Goal: Transaction & Acquisition: Download file/media

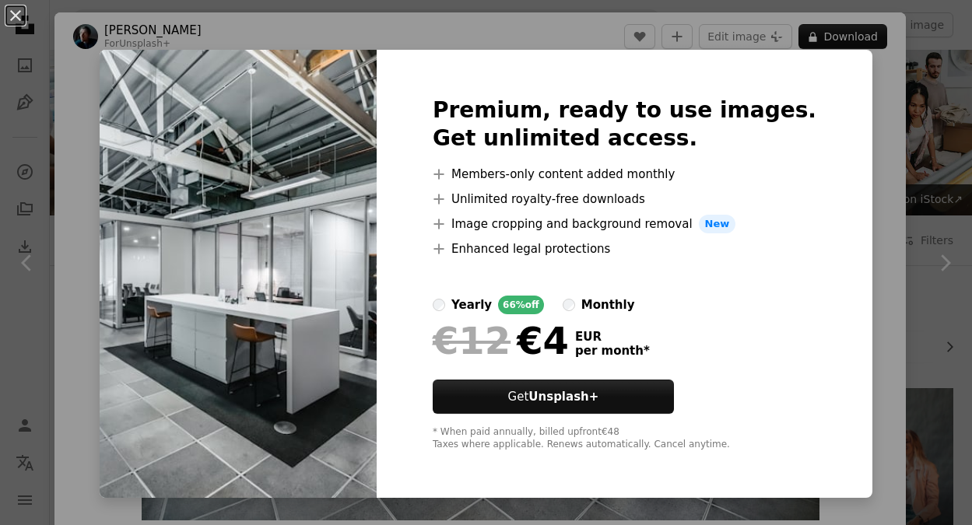
scroll to position [645, 0]
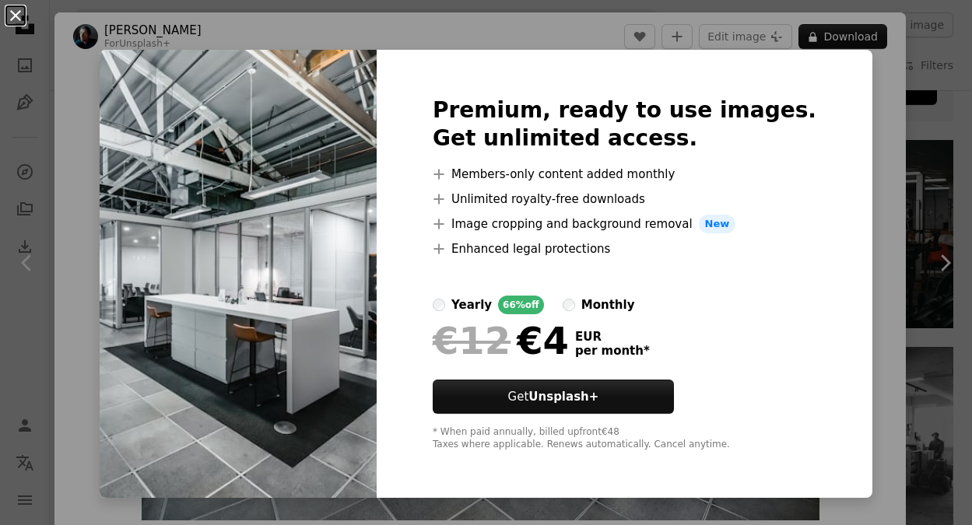
click at [18, 12] on button "An X shape" at bounding box center [15, 15] width 19 height 19
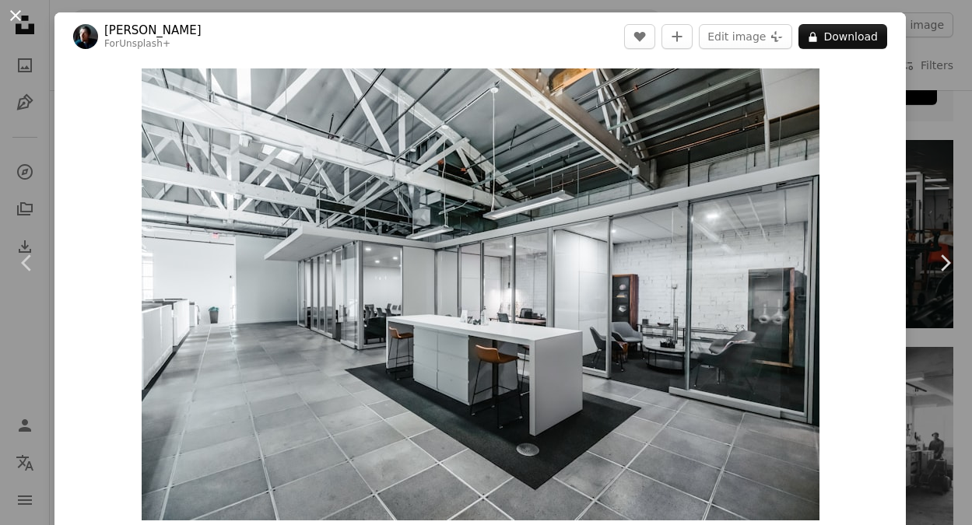
click at [15, 15] on button "An X shape" at bounding box center [15, 15] width 19 height 19
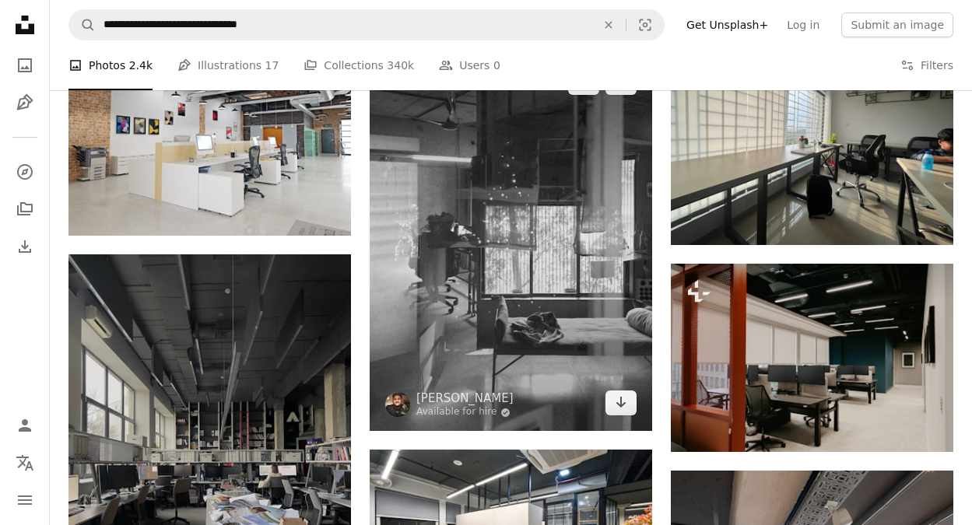
scroll to position [895, 0]
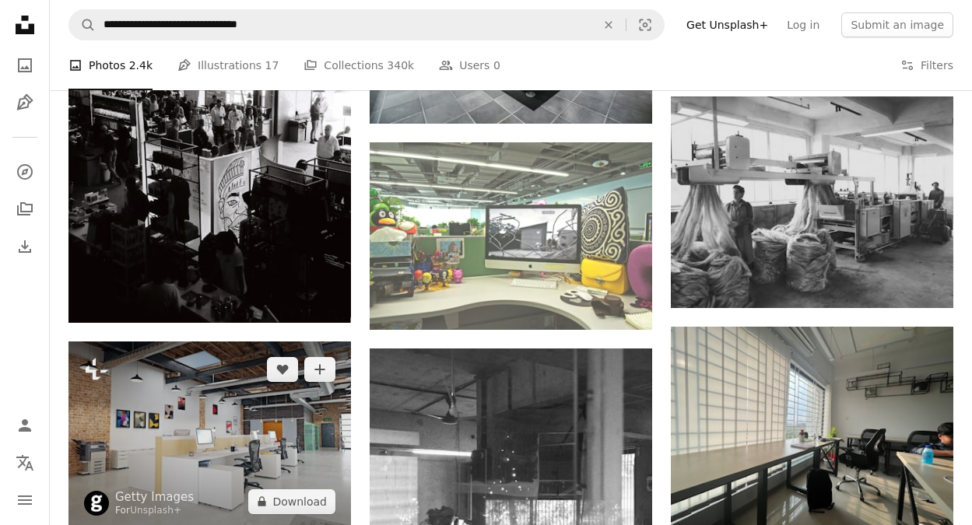
click at [274, 426] on img at bounding box center [209, 436] width 282 height 188
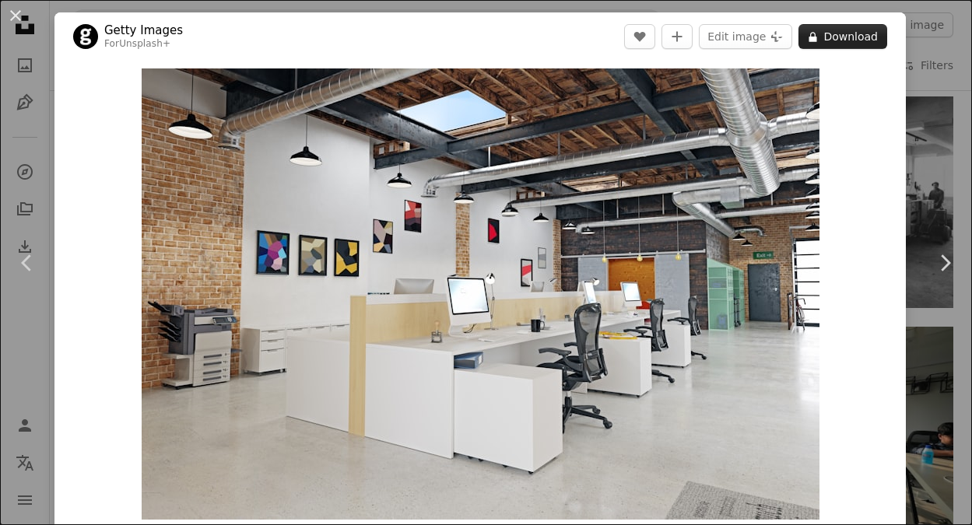
click at [850, 37] on button "A lock Download" at bounding box center [842, 36] width 89 height 25
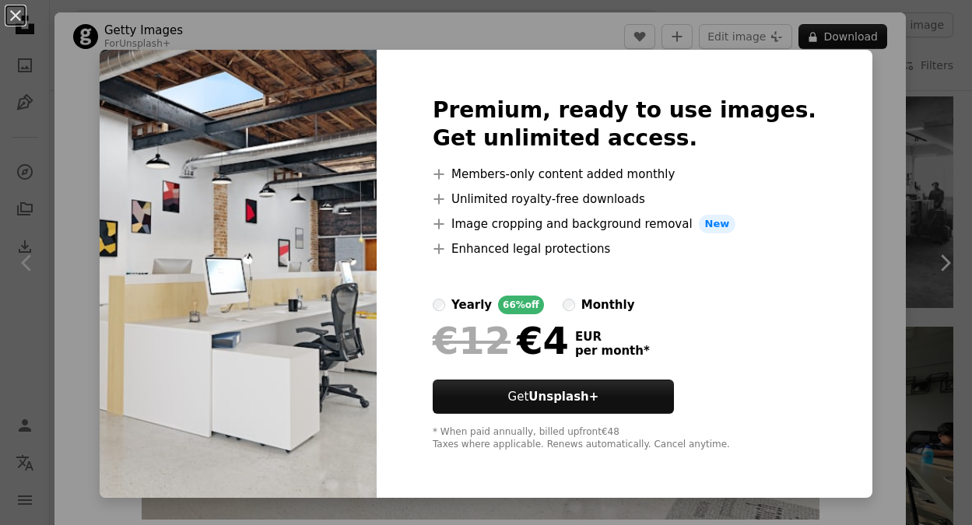
click at [901, 94] on div "An X shape Premium, ready to use images. Get unlimited access. A plus sign Memb…" at bounding box center [486, 262] width 972 height 525
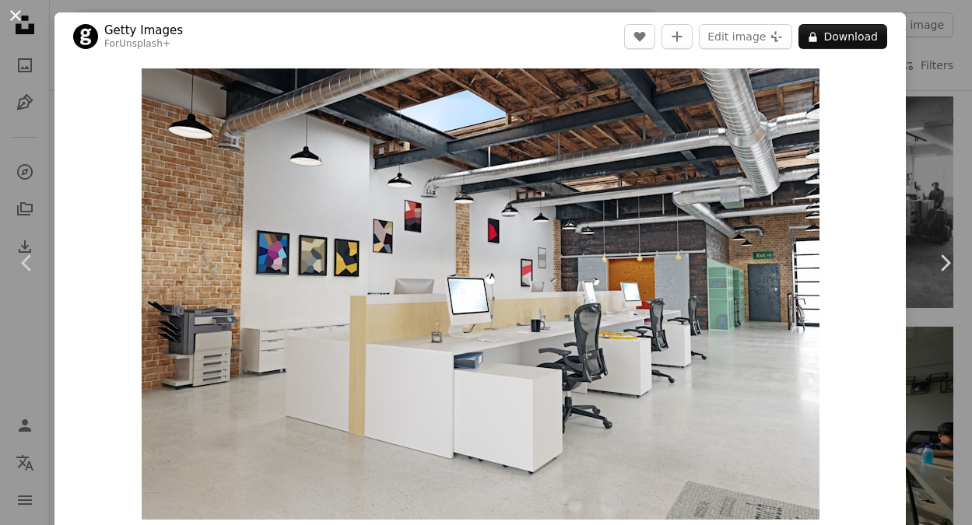
click at [16, 17] on button "An X shape" at bounding box center [15, 15] width 19 height 19
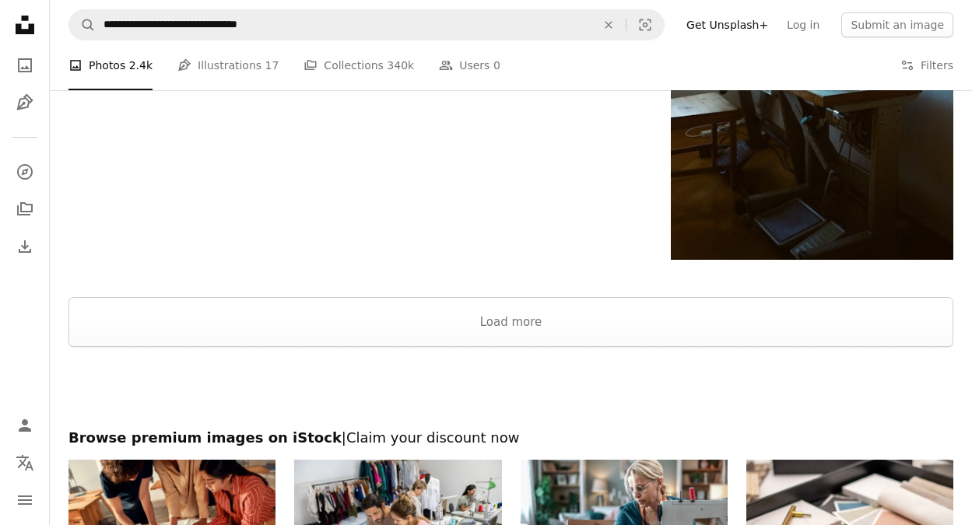
scroll to position [2226, 0]
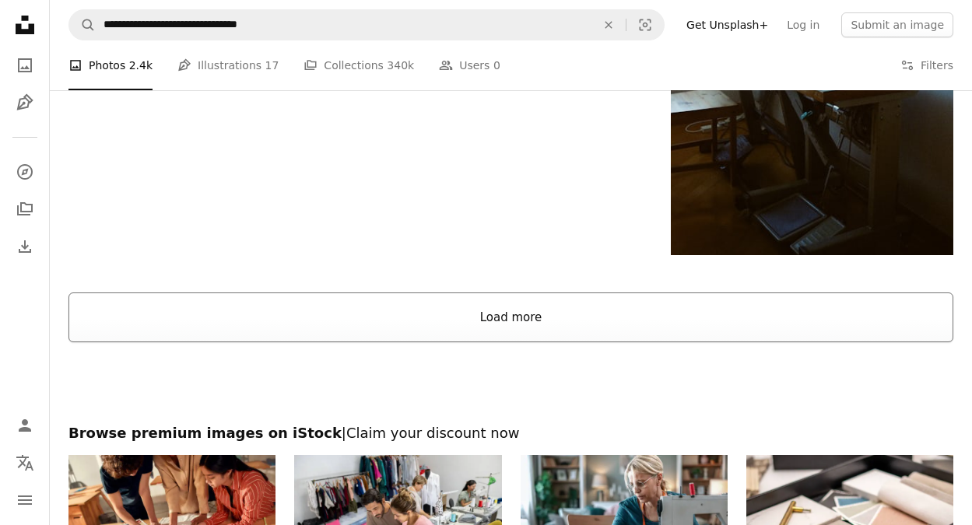
click at [503, 335] on button "Load more" at bounding box center [510, 318] width 885 height 50
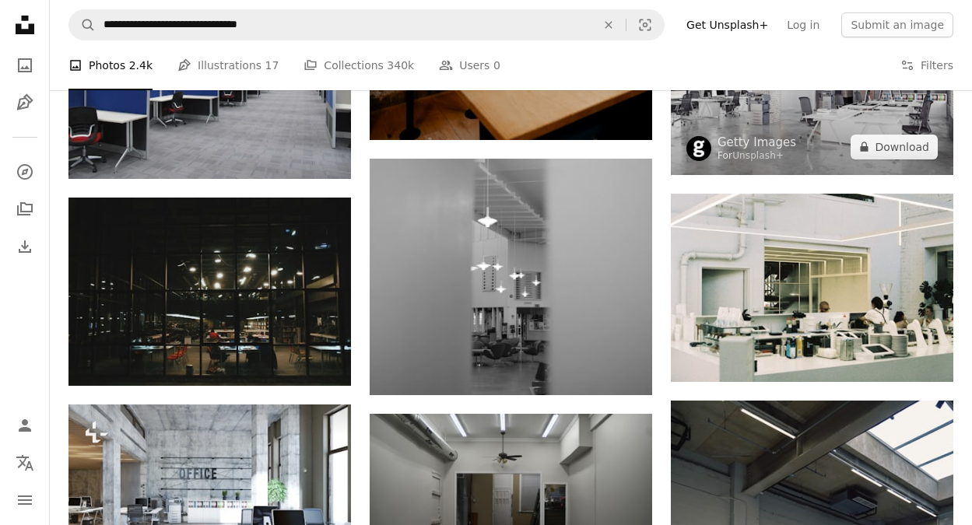
scroll to position [4866, 0]
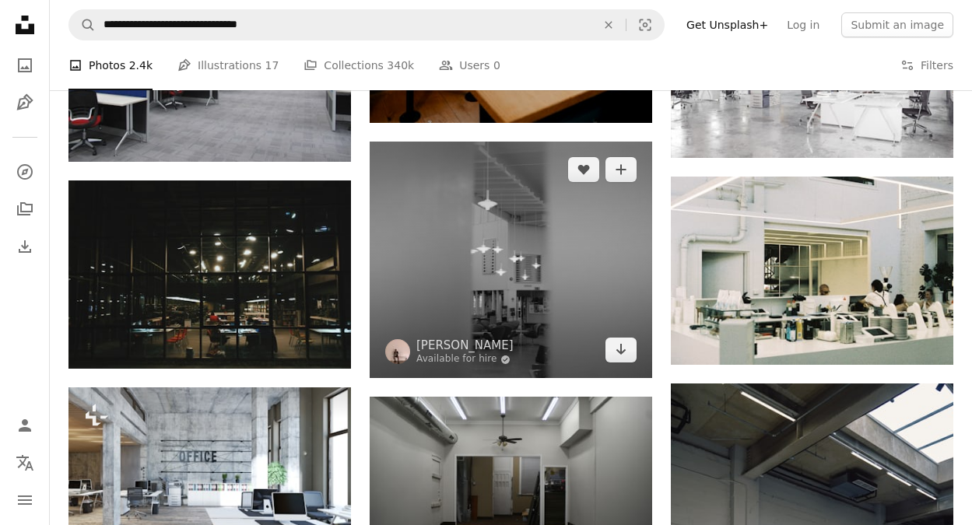
click at [579, 284] on img at bounding box center [511, 260] width 282 height 236
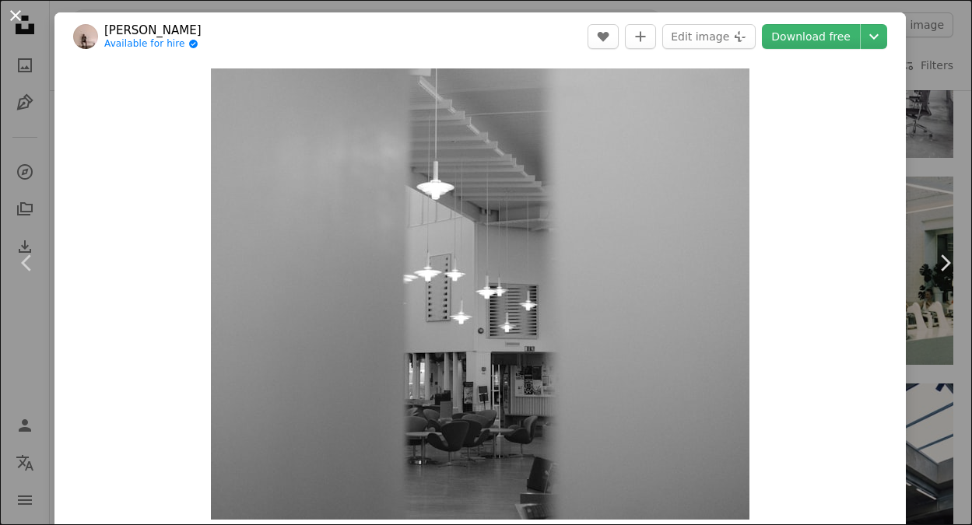
click at [8, 13] on button "An X shape" at bounding box center [15, 15] width 19 height 19
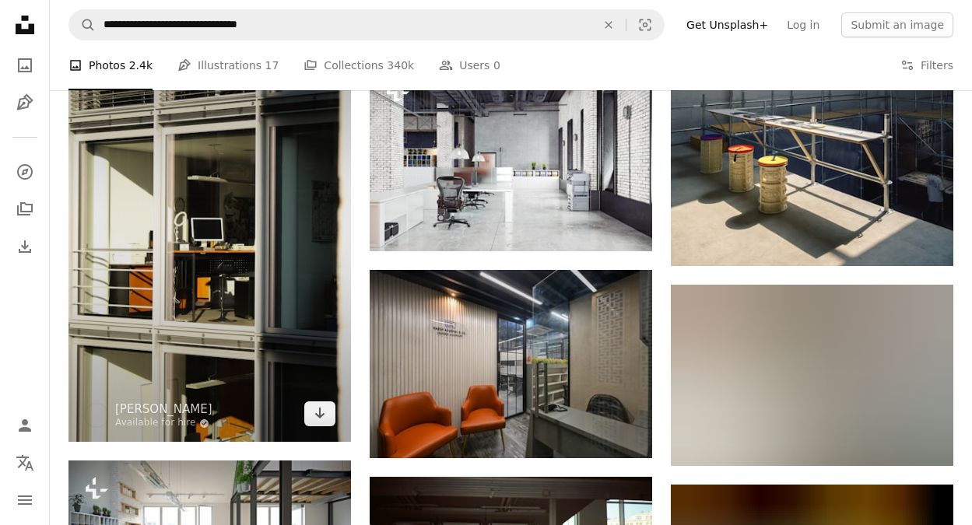
scroll to position [5412, 0]
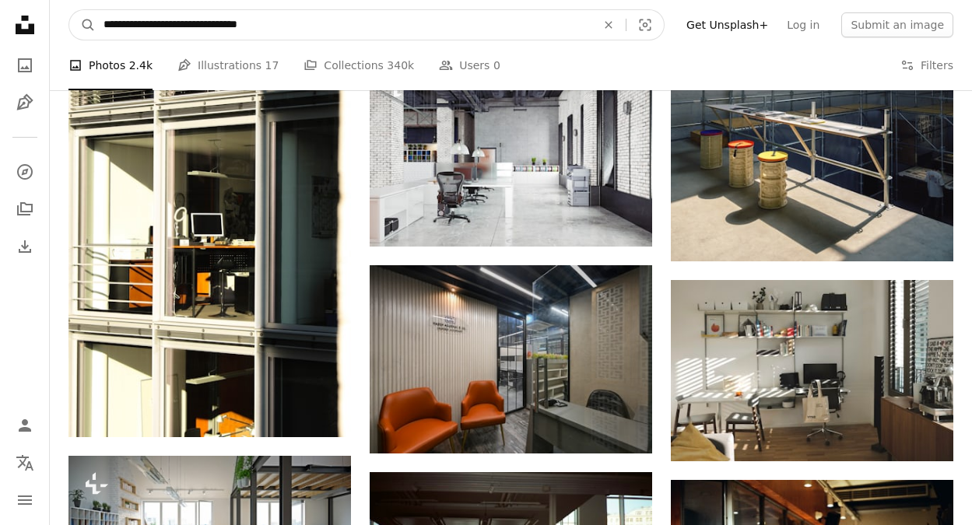
drag, startPoint x: 294, startPoint y: 26, endPoint x: 37, endPoint y: 23, distance: 257.5
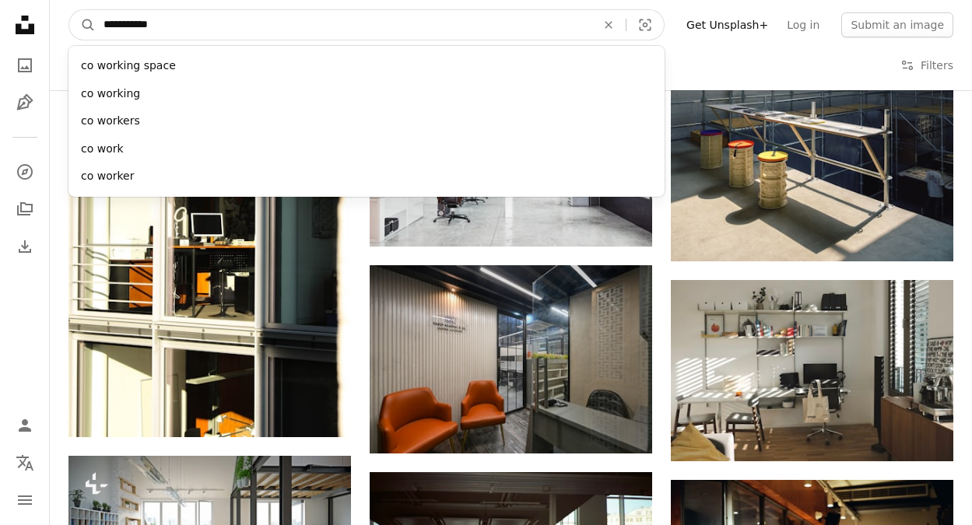
type input "**********"
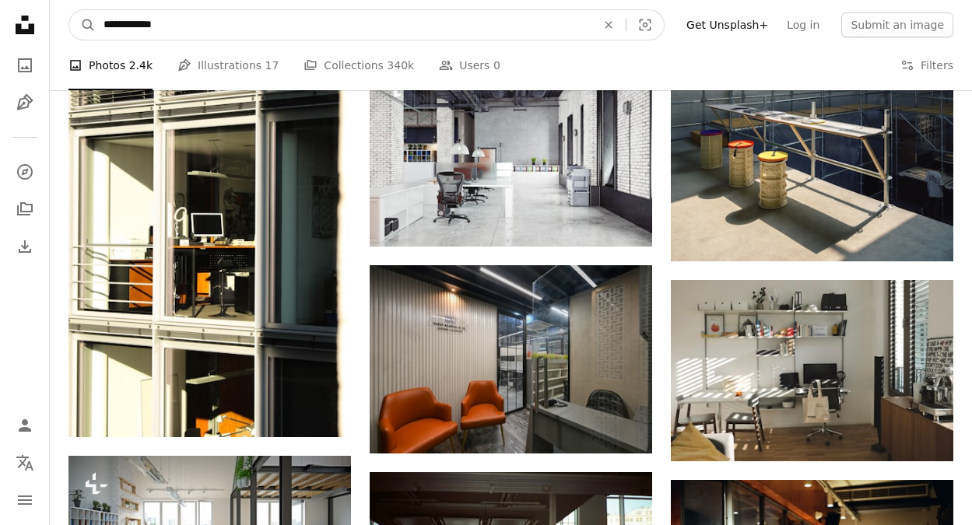
click at [82, 25] on button "A magnifying glass" at bounding box center [82, 25] width 26 height 30
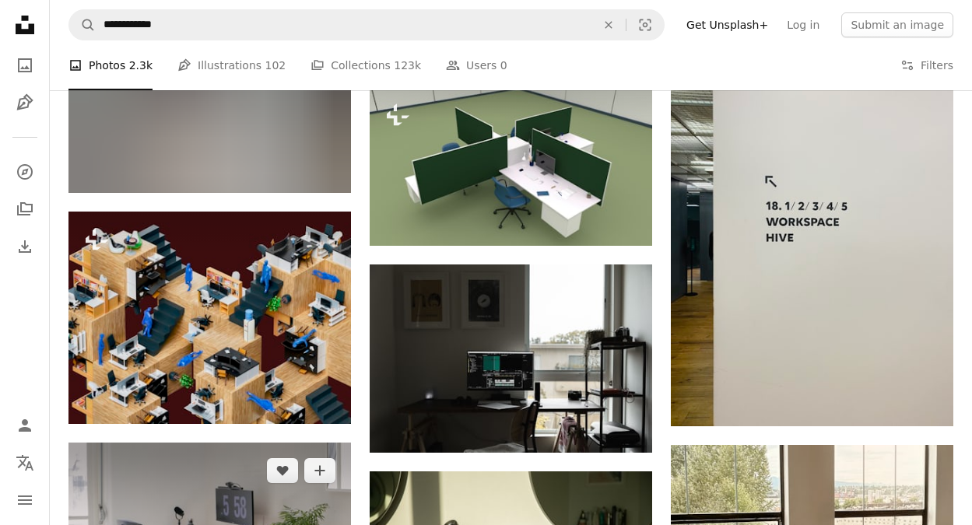
scroll to position [3540, 0]
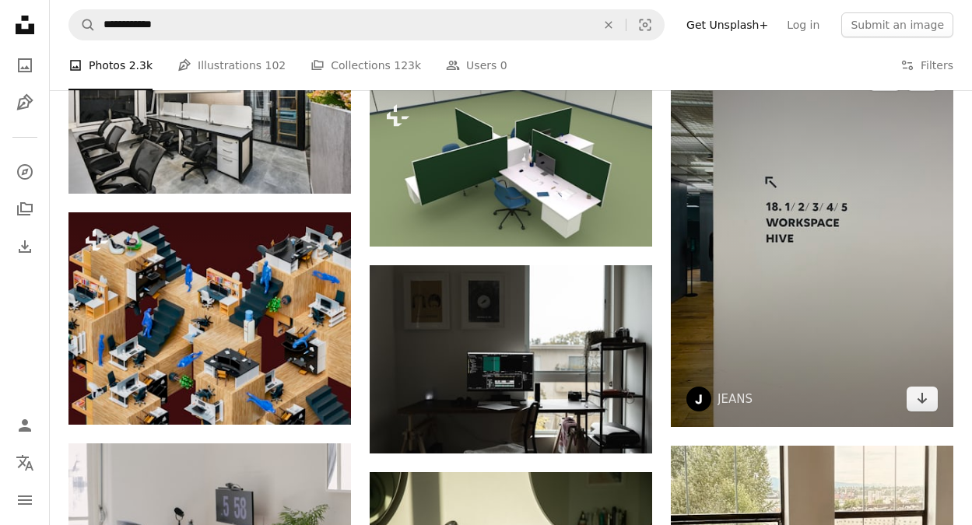
click at [766, 227] on img at bounding box center [812, 239] width 282 height 377
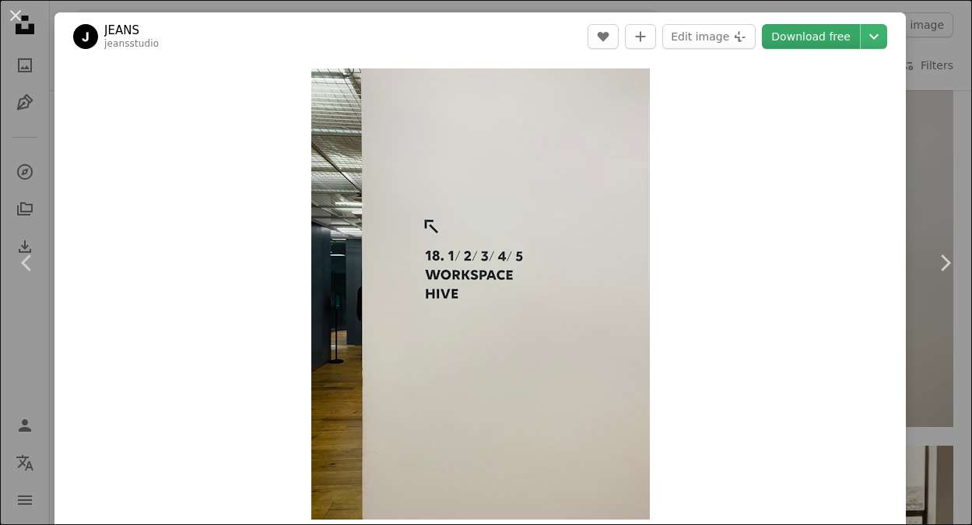
click at [800, 37] on link "Download free" at bounding box center [811, 36] width 98 height 25
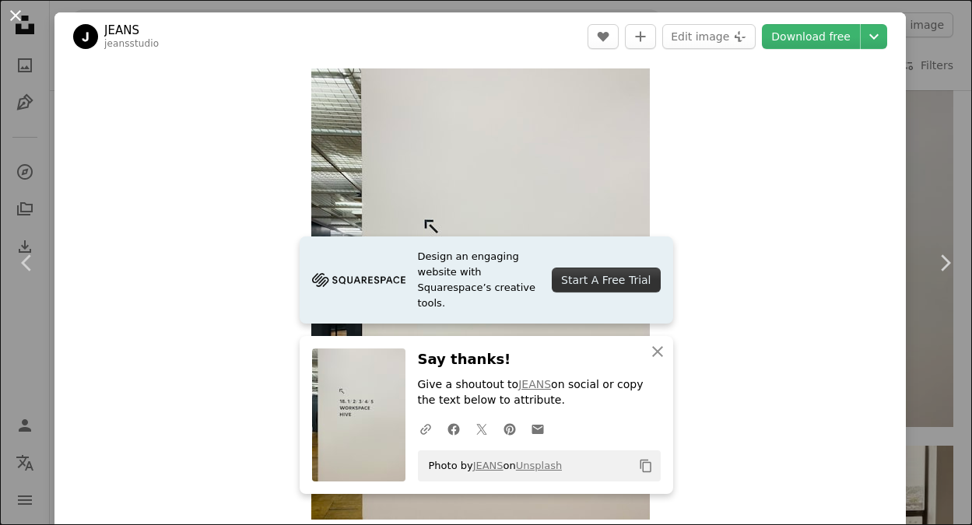
click at [20, 15] on button "An X shape" at bounding box center [15, 15] width 19 height 19
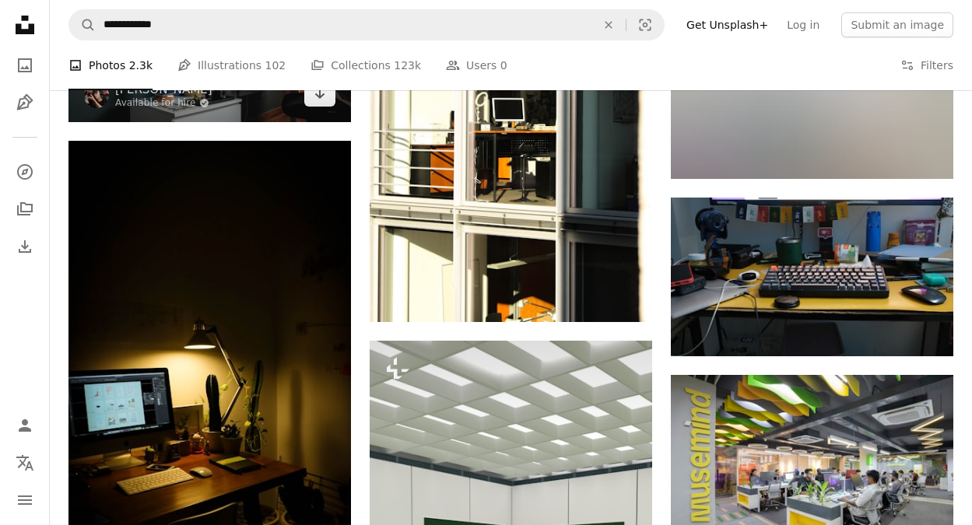
scroll to position [5197, 0]
